Goal: Task Accomplishment & Management: Use online tool/utility

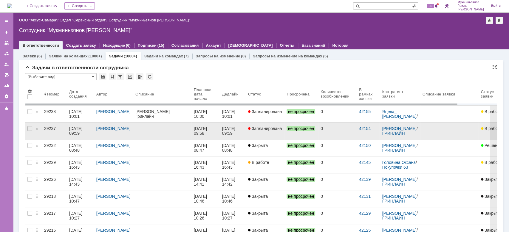
click at [246, 123] on link "Запланирована" at bounding box center [265, 131] width 39 height 17
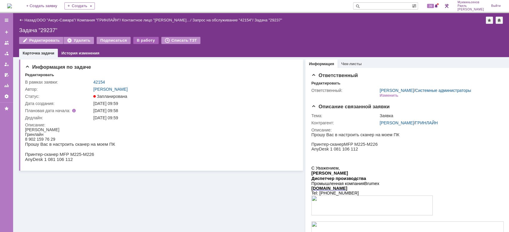
click at [137, 40] on div "В работу" at bounding box center [145, 40] width 25 height 7
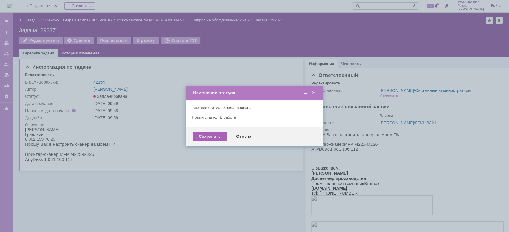
click at [207, 134] on div "Сохранить" at bounding box center [210, 137] width 34 height 10
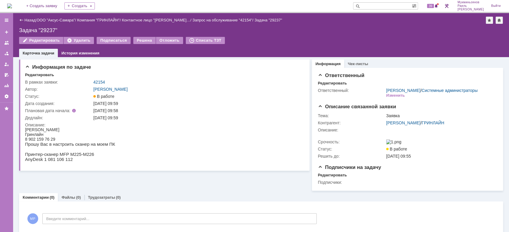
click at [12, 4] on img at bounding box center [9, 6] width 5 height 5
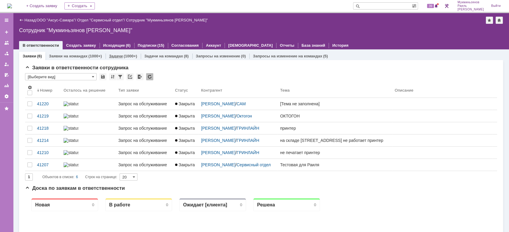
click at [119, 52] on div "Задачи (1000+)" at bounding box center [122, 56] width 35 height 9
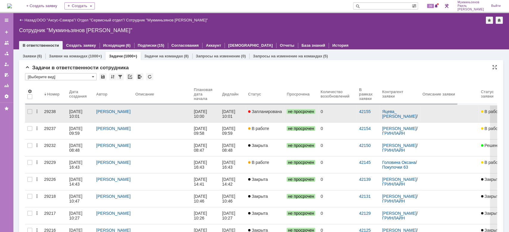
click at [234, 113] on div "[DATE] 10:01" at bounding box center [229, 114] width 14 height 10
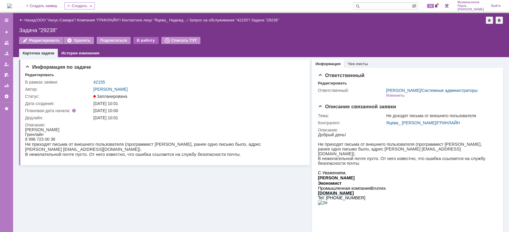
click at [140, 39] on div "В работу" at bounding box center [145, 40] width 25 height 7
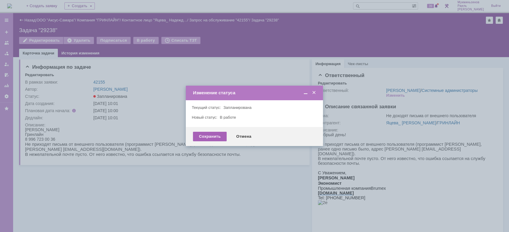
click at [212, 134] on div "Сохранить" at bounding box center [210, 137] width 34 height 10
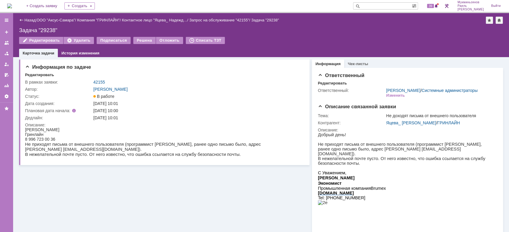
click at [12, 4] on img at bounding box center [9, 6] width 5 height 5
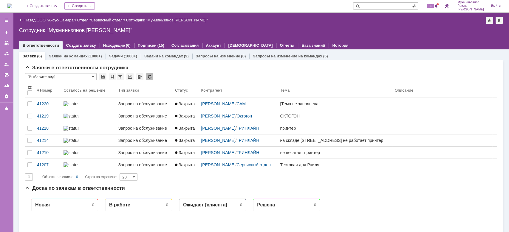
click at [119, 54] on link "Задачи" at bounding box center [116, 56] width 14 height 4
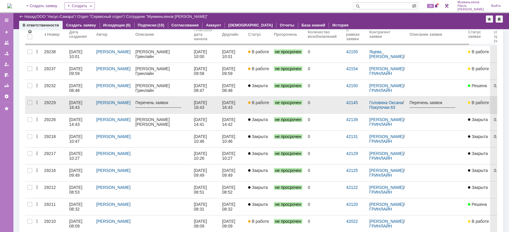
click at [254, 107] on link "В работе" at bounding box center [259, 105] width 26 height 17
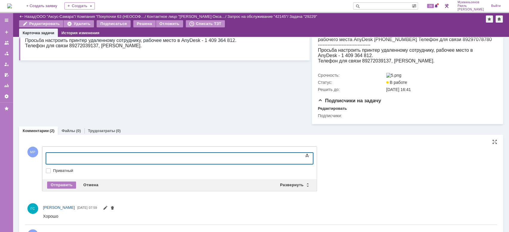
click at [101, 159] on div at bounding box center [94, 158] width 85 height 5
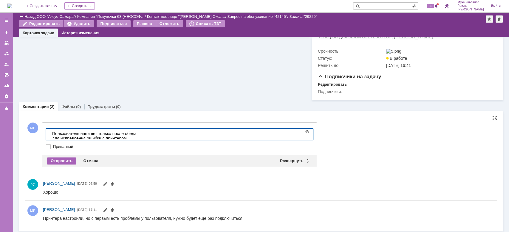
click at [64, 165] on div "Отправить" at bounding box center [61, 161] width 29 height 7
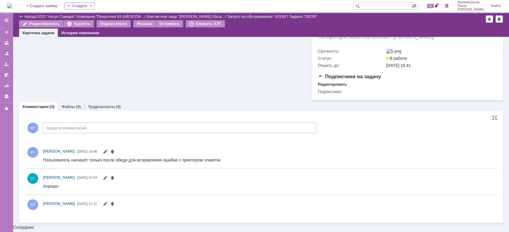
click at [8, 4] on img at bounding box center [9, 6] width 5 height 5
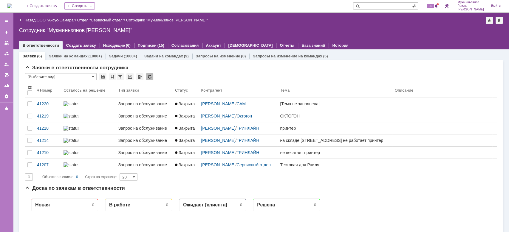
click at [117, 52] on div "Задачи (1000+)" at bounding box center [122, 56] width 35 height 9
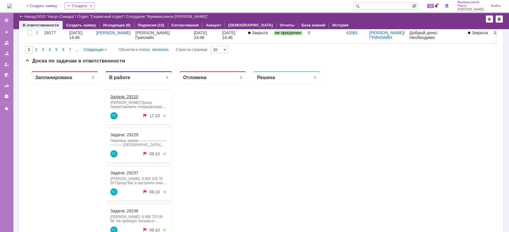
click at [131, 97] on link "Задача: 29210" at bounding box center [124, 96] width 28 height 5
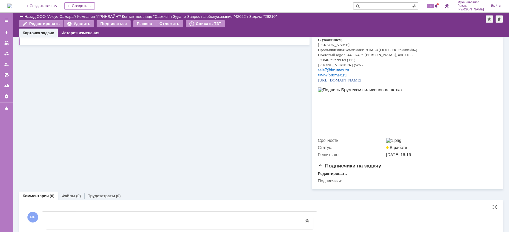
click at [139, 220] on body at bounding box center [94, 223] width 89 height 10
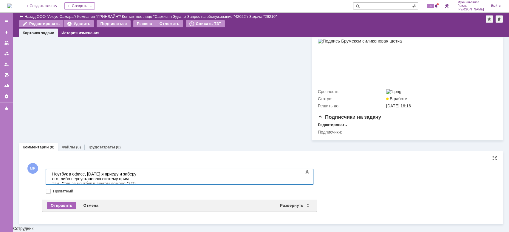
click at [64, 209] on div "Отправить" at bounding box center [61, 205] width 29 height 7
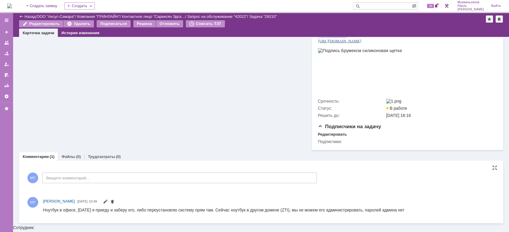
click at [12, 8] on img at bounding box center [9, 6] width 5 height 5
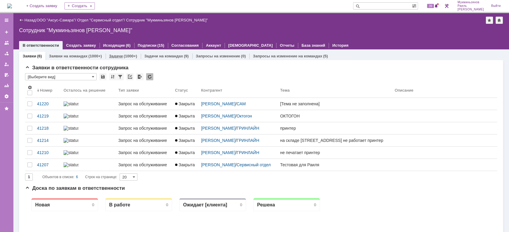
click at [111, 59] on div "Задачи (1000+)" at bounding box center [122, 56] width 35 height 9
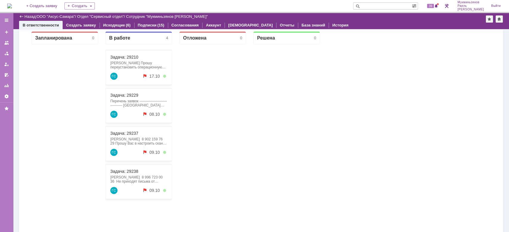
drag, startPoint x: 133, startPoint y: 173, endPoint x: 144, endPoint y: 152, distance: 24.1
click at [129, 171] on link "Задача: 29240" at bounding box center [124, 171] width 28 height 5
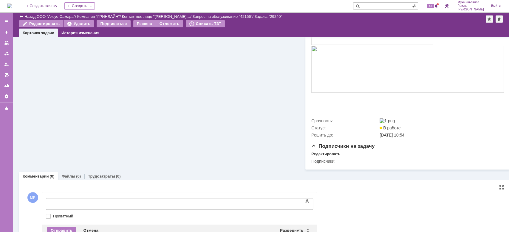
drag, startPoint x: 164, startPoint y: 406, endPoint x: 120, endPoint y: 204, distance: 206.5
click at [120, 204] on div at bounding box center [94, 203] width 85 height 5
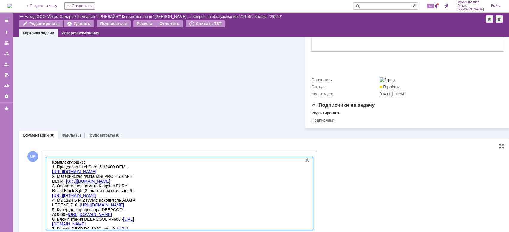
scroll to position [228, 0]
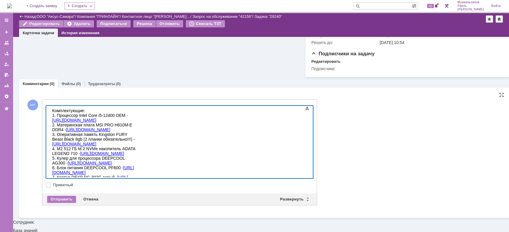
click at [303, 179] on div at bounding box center [179, 142] width 267 height 73
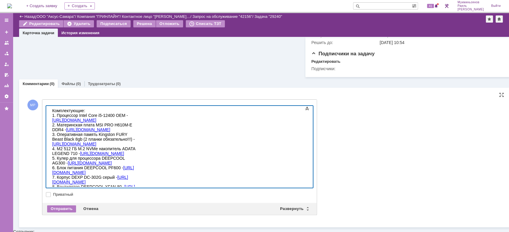
scroll to position [7021, 1]
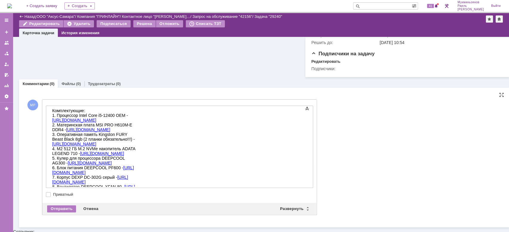
drag, startPoint x: 366, startPoint y: 128, endPoint x: 350, endPoint y: 130, distance: 16.6
click at [366, 128] on div "Добавить комментарий МР Добавление комментария Внимание! Основные параметры Тек…" at bounding box center [264, 158] width 479 height 130
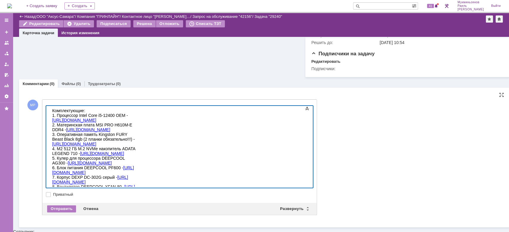
click at [137, 185] on div "8. Вентилятор DEEPCOOL XFAN 80 - https://www.dns-shop.ru/product/e89e82ba664633…" at bounding box center [94, 194] width 85 height 19
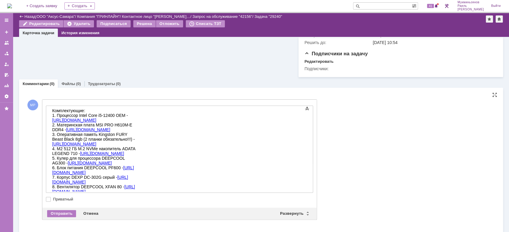
click at [421, 121] on div "Добавить комментарий МР Добавление комментария Внимание! Основные параметры Тек…" at bounding box center [261, 160] width 472 height 135
click at [139, 191] on body "Комплектующие: 1. Процессор Intel Core i5-12400 OEM - https://www.dns-shop.ru/p…" at bounding box center [94, 161] width 89 height 110
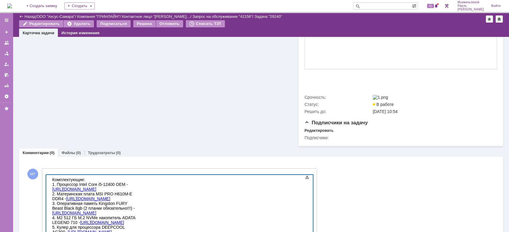
scroll to position [236, 0]
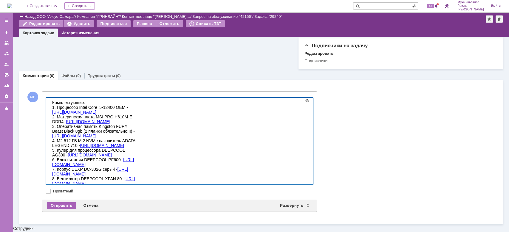
click at [66, 209] on div "Отправить" at bounding box center [61, 205] width 29 height 7
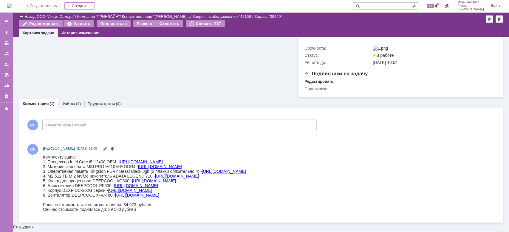
scroll to position [207, 0]
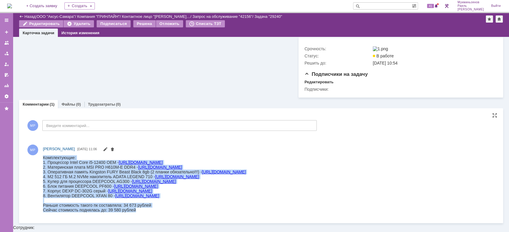
drag, startPoint x: 155, startPoint y: 210, endPoint x: 41, endPoint y: 159, distance: 124.9
click at [43, 159] on html "Комплектующие: 1. Процессор Intel Core i5-12400 OEM - https://www.dns-shop.ru/p…" at bounding box center [265, 183] width 445 height 57
copy body "Комплектующие: 1. Процессор Intel Core i5-12400 OEM - https://www.dns-shop.ru/p…"
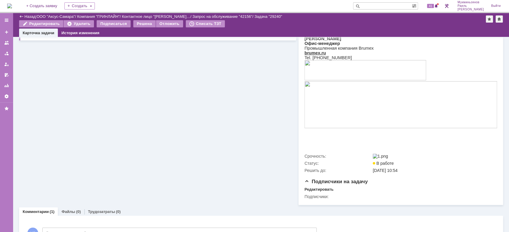
scroll to position [0, 0]
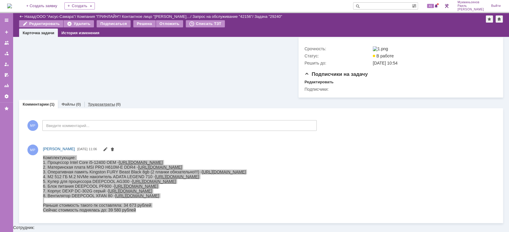
click at [102, 107] on link "Трудозатраты" at bounding box center [101, 104] width 27 height 4
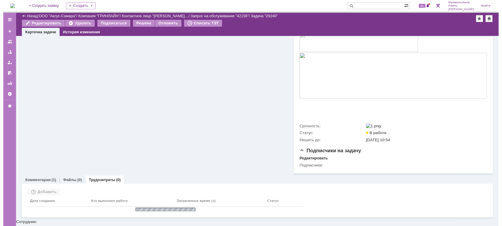
scroll to position [121, 0]
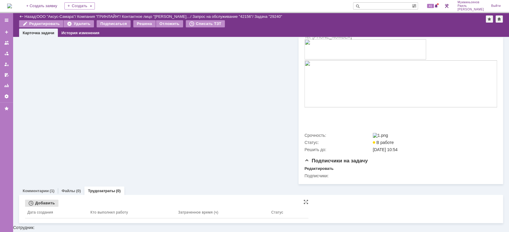
click at [42, 207] on div "Добавить" at bounding box center [41, 203] width 33 height 7
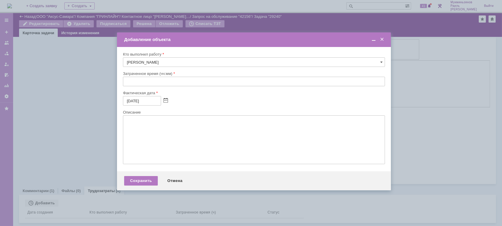
click at [135, 85] on input "text" at bounding box center [254, 82] width 262 height 10
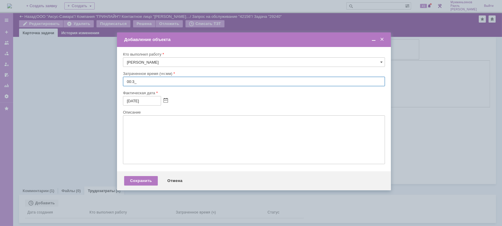
type input "00:30"
click at [164, 138] on textarea at bounding box center [254, 140] width 262 height 49
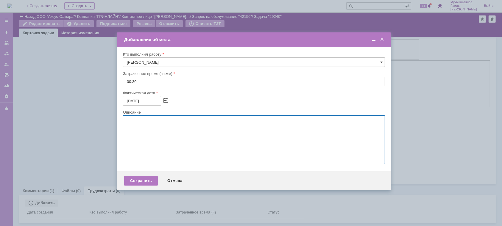
paste textarea "Комплектующие: 1. Процессор Intel Core i5-12400 OEM - https://www.dns-shop.ru/p…"
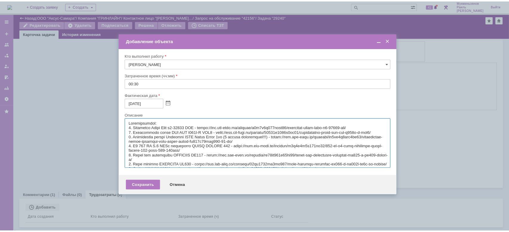
scroll to position [27, 0]
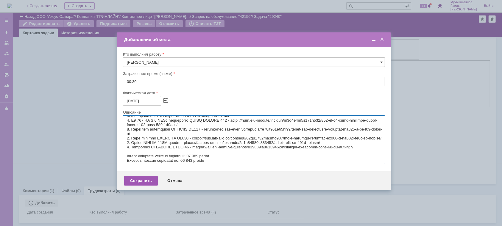
type textarea "Комплектующие: 1. Процессор Intel Core i5-12400 OEM - https://www.dns-shop.ru/p…"
click at [147, 186] on div "Сохранить" at bounding box center [141, 181] width 34 height 10
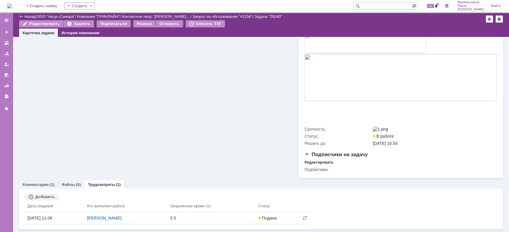
scroll to position [0, 0]
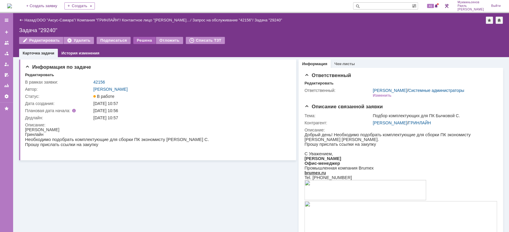
click at [139, 38] on div "Решена" at bounding box center [144, 40] width 22 height 7
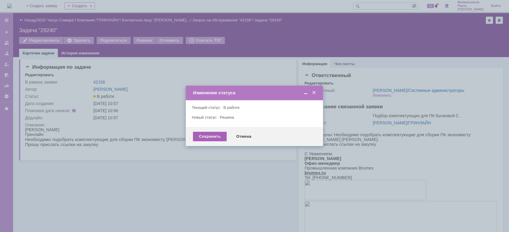
click at [206, 132] on div "Сохранить" at bounding box center [210, 137] width 34 height 10
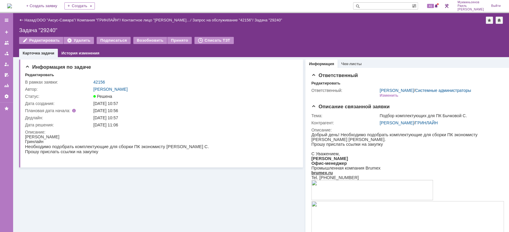
click at [10, 4] on img at bounding box center [9, 6] width 5 height 5
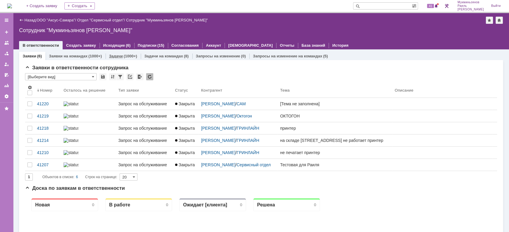
click at [114, 54] on link "Задачи" at bounding box center [116, 56] width 14 height 4
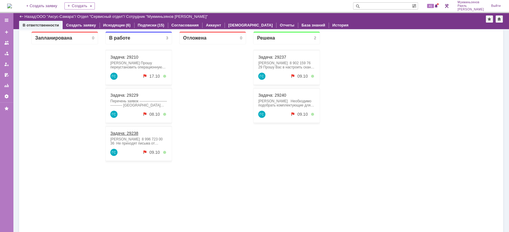
click at [122, 132] on link "Задача: 29238" at bounding box center [124, 133] width 28 height 5
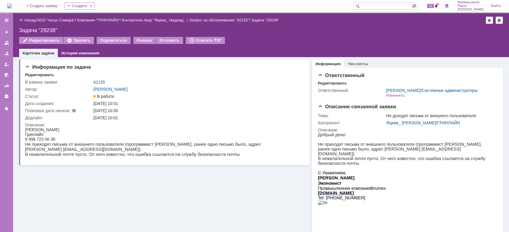
click at [12, 4] on img at bounding box center [9, 6] width 5 height 5
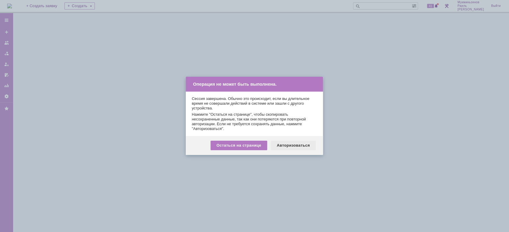
click at [298, 145] on div "Авторизоваться" at bounding box center [293, 146] width 45 height 10
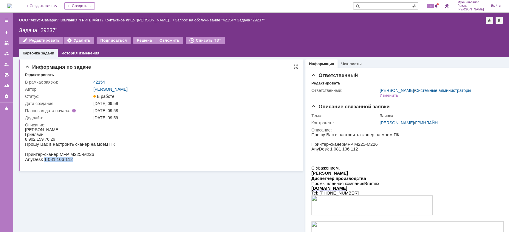
drag, startPoint x: 80, startPoint y: 160, endPoint x: 42, endPoint y: 163, distance: 38.6
click at [42, 162] on p "AnyDesk 1 081 106 112" at bounding box center [70, 159] width 90 height 5
copy p "1 081 106 112"
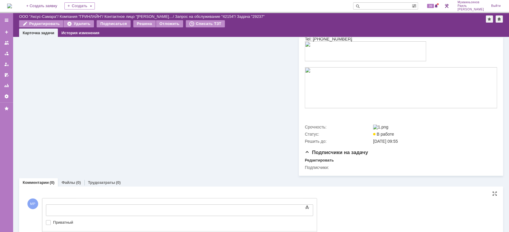
click at [133, 209] on div at bounding box center [94, 209] width 85 height 5
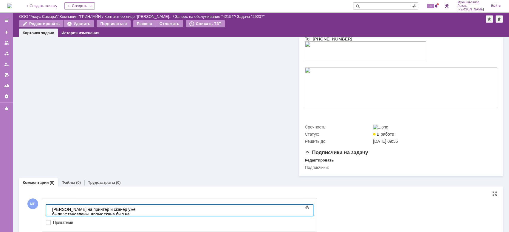
click at [137, 209] on div "Драйвера на принтер и сканер уже были установлены, ярлык скана был на рабочем с…" at bounding box center [94, 216] width 85 height 19
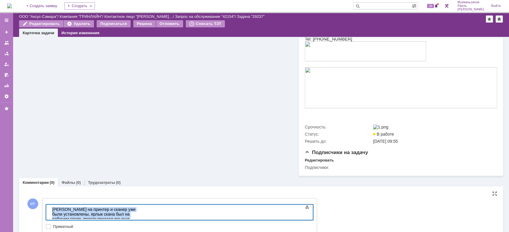
drag, startPoint x: 109, startPoint y: 218, endPoint x: 4, endPoint y: 187, distance: 109.7
click at [50, 205] on html "Драйвера на принтер и сканер уже были установлены, ярлык скана был на рабочем с…" at bounding box center [94, 217] width 89 height 24
copy div "Драйвера на принтер и сканер уже были установлены, ярлык скана был на рабочем с…"
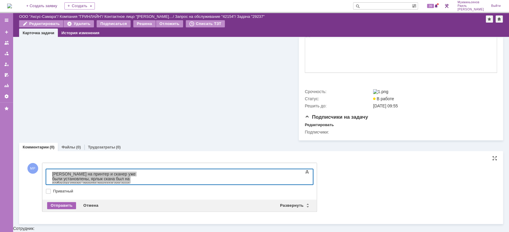
click at [62, 209] on div "Отправить" at bounding box center [61, 205] width 29 height 7
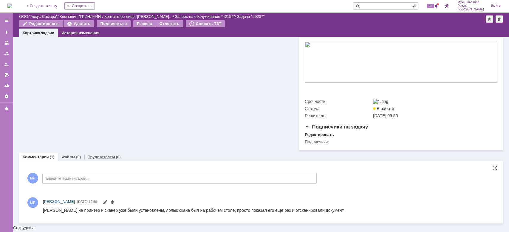
scroll to position [0, 0]
click at [100, 161] on div "Трудозатраты (0)" at bounding box center [104, 157] width 40 height 9
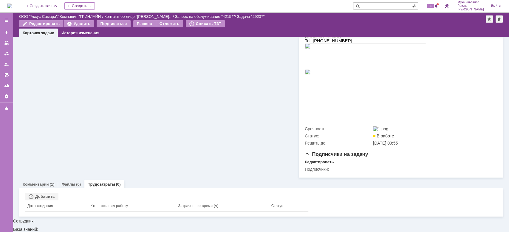
scroll to position [126, 0]
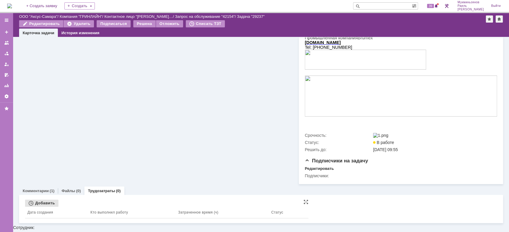
click at [45, 207] on div "Добавить" at bounding box center [41, 203] width 33 height 7
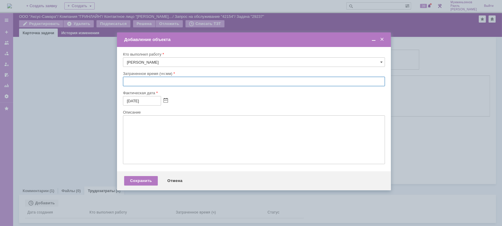
click at [154, 79] on input "text" at bounding box center [254, 82] width 262 height 10
type input "00:30"
click at [153, 137] on textarea at bounding box center [254, 140] width 262 height 49
paste textarea "Драйвера на принтер и сканер уже были установлены, ярлык скана был на рабочем с…"
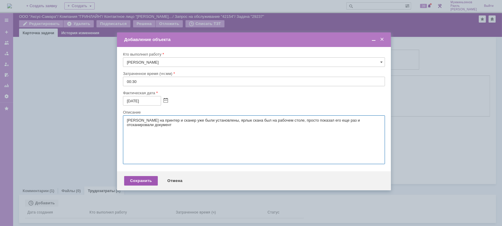
type textarea "Драйвера на принтер и сканер уже были установлены, ярлык скана был на рабочем с…"
click at [142, 184] on div "Сохранить" at bounding box center [141, 181] width 34 height 10
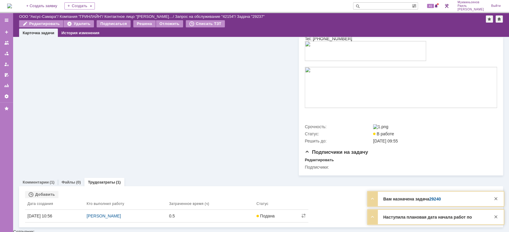
scroll to position [139, 0]
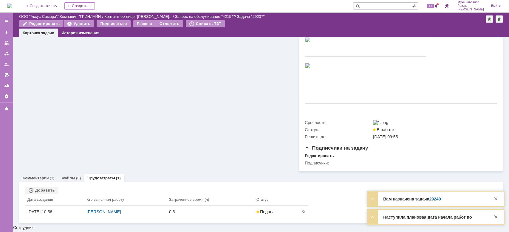
click at [41, 181] on link "Комментарии" at bounding box center [36, 178] width 26 height 4
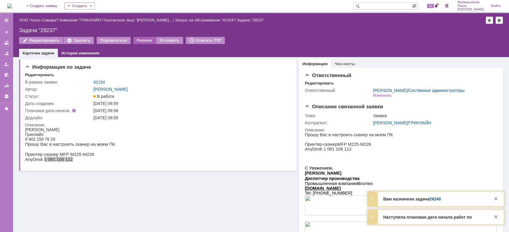
click at [141, 40] on div "Решена" at bounding box center [144, 40] width 22 height 7
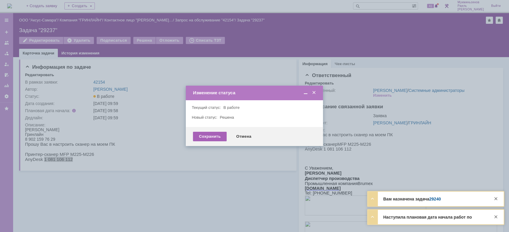
click at [194, 139] on div "Сохранить" at bounding box center [210, 137] width 34 height 10
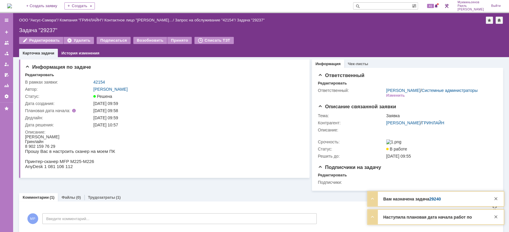
click at [12, 5] on img at bounding box center [9, 6] width 5 height 5
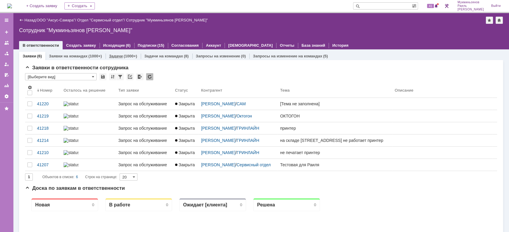
click at [124, 57] on div "(1000+)" at bounding box center [130, 56] width 13 height 4
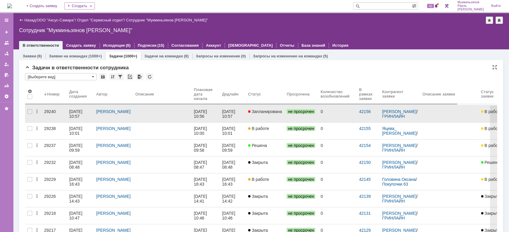
click at [210, 114] on div "[DATE] 10:56" at bounding box center [206, 114] width 24 height 10
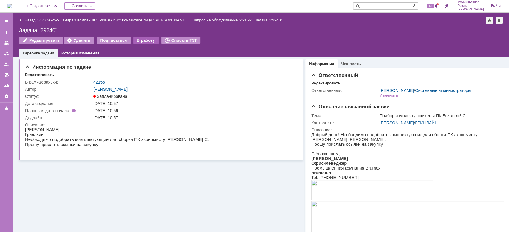
click at [148, 40] on div "В работу" at bounding box center [145, 40] width 25 height 7
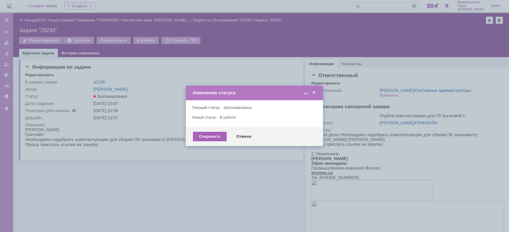
click at [200, 135] on div "Сохранить" at bounding box center [210, 137] width 34 height 10
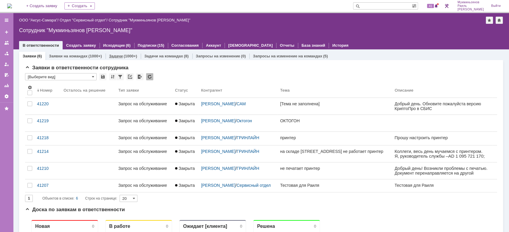
click at [123, 58] on div "Задачи (1000+)" at bounding box center [122, 56] width 35 height 9
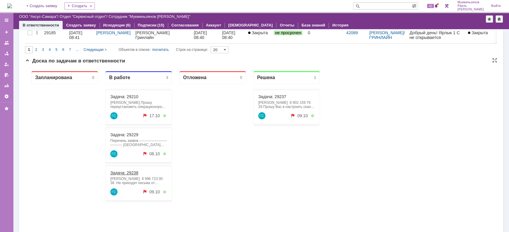
click at [123, 173] on link "Задача: 29238" at bounding box center [124, 173] width 28 height 5
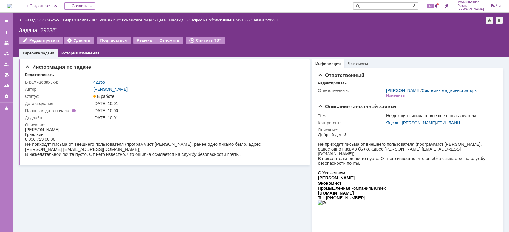
click at [12, 5] on img at bounding box center [9, 6] width 5 height 5
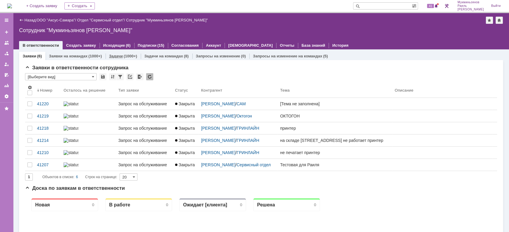
click at [119, 54] on link "Задачи" at bounding box center [116, 56] width 14 height 4
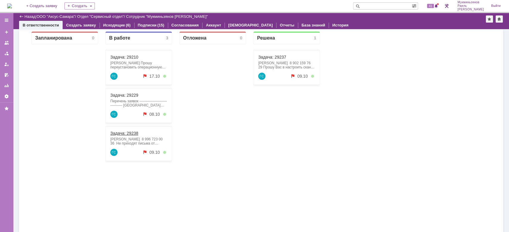
click at [125, 133] on link "Задача: 29238" at bounding box center [124, 133] width 28 height 5
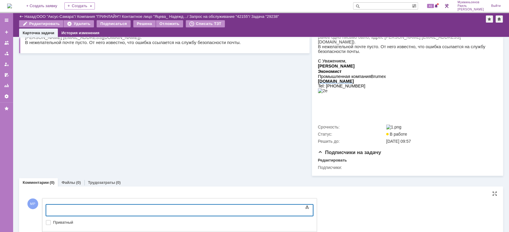
click at [132, 207] on body at bounding box center [94, 210] width 89 height 10
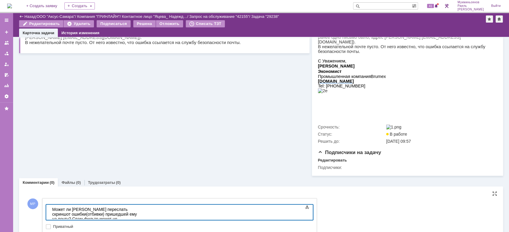
click at [137, 209] on div "​Может ли [PERSON_NAME] переслать скриншот ошибки(отбивки) пришедшей ему на поч…" at bounding box center [94, 216] width 85 height 19
click at [137, 216] on div "Может ли [PERSON_NAME] переслать скриншот ошибки(отбивки) пришедшей ему на почт…" at bounding box center [94, 216] width 85 height 19
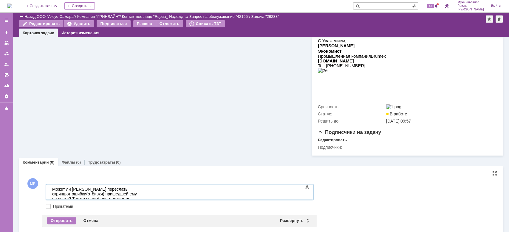
scroll to position [127, 0]
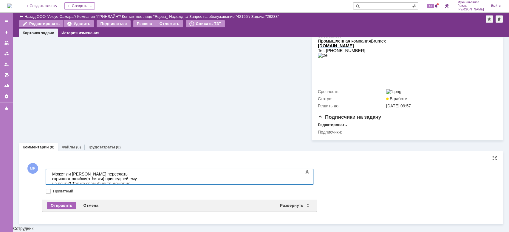
click at [65, 209] on div "Отправить" at bounding box center [61, 205] width 29 height 7
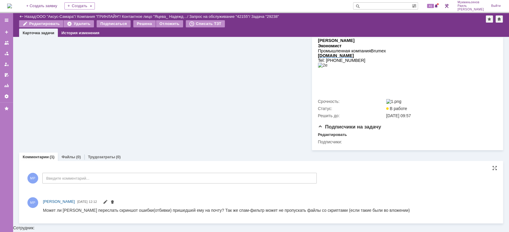
scroll to position [0, 0]
